Goal: Task Accomplishment & Management: Use online tool/utility

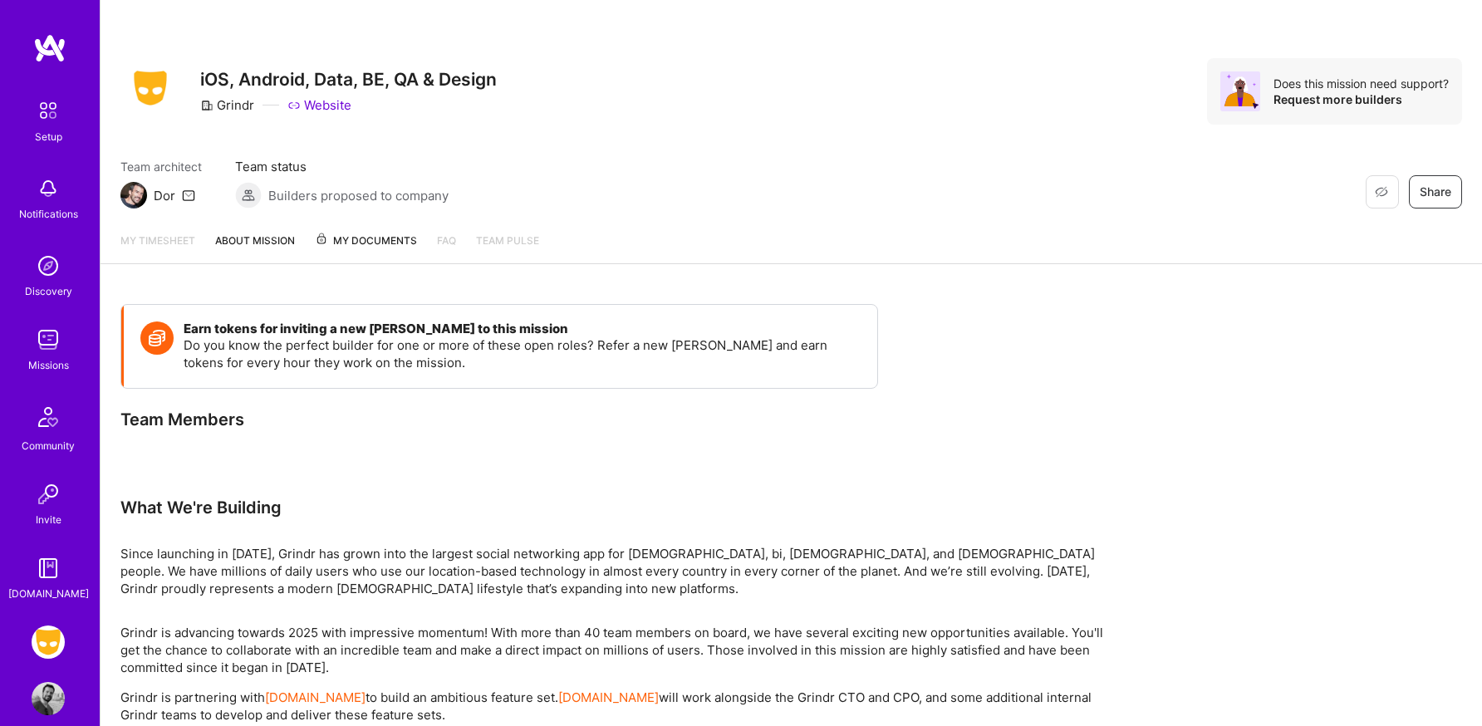
scroll to position [22, 0]
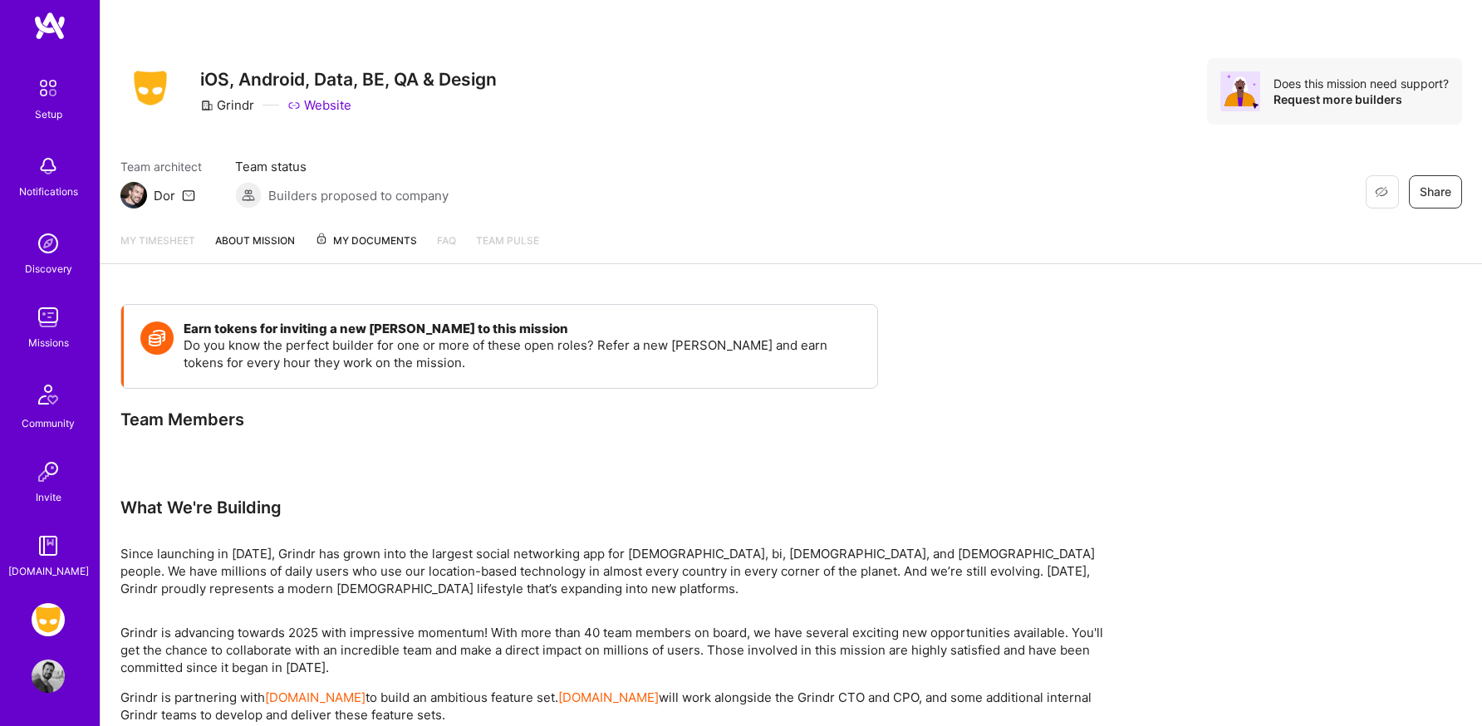
click at [57, 611] on img at bounding box center [48, 619] width 33 height 33
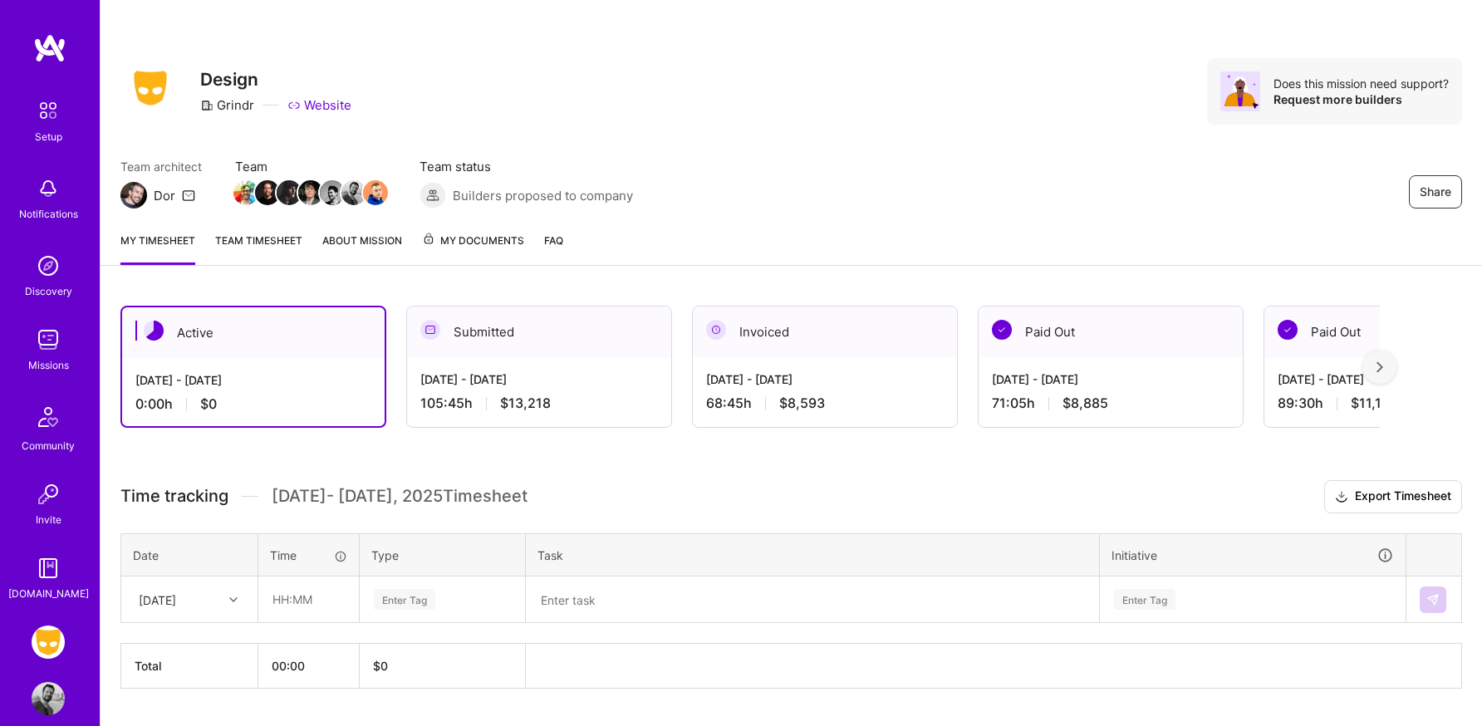
scroll to position [43, 0]
